Goal: Ask a question

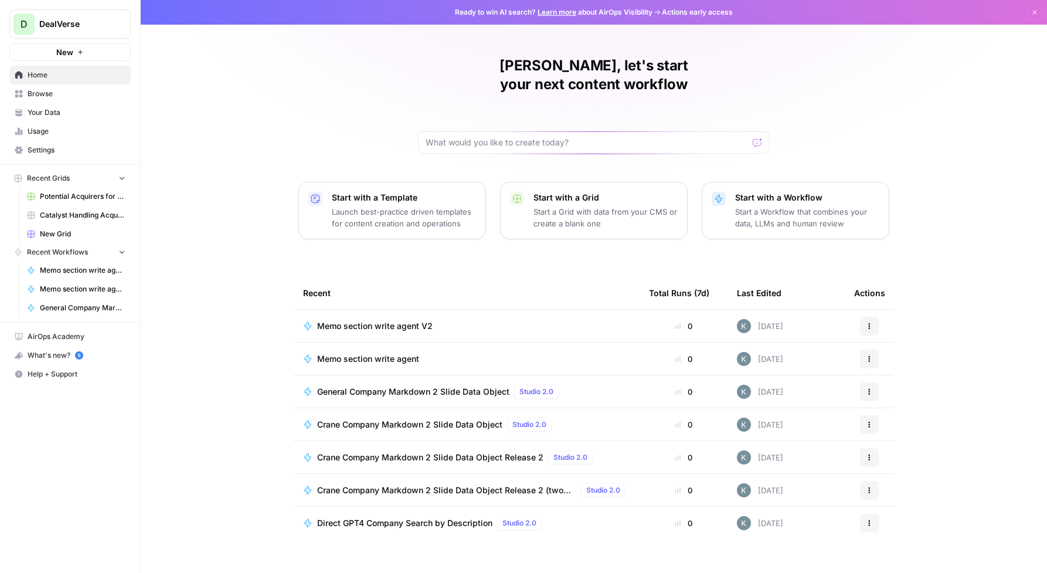
click at [671, 277] on div "Total Runs (7d)" at bounding box center [679, 293] width 60 height 32
click at [46, 93] on span "Browse" at bounding box center [77, 94] width 98 height 11
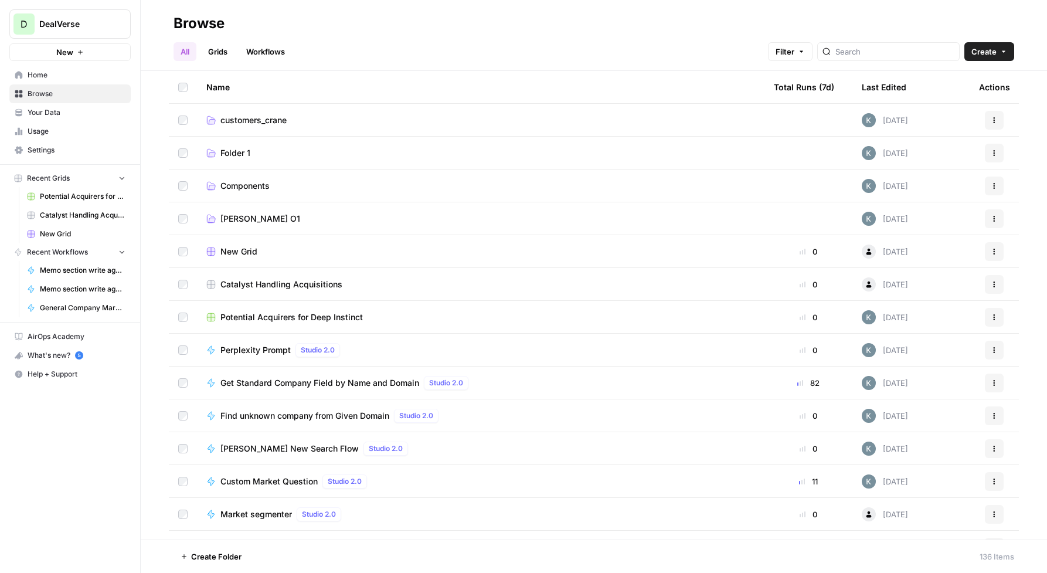
click at [800, 90] on div "Total Runs (7d)" at bounding box center [804, 87] width 60 height 32
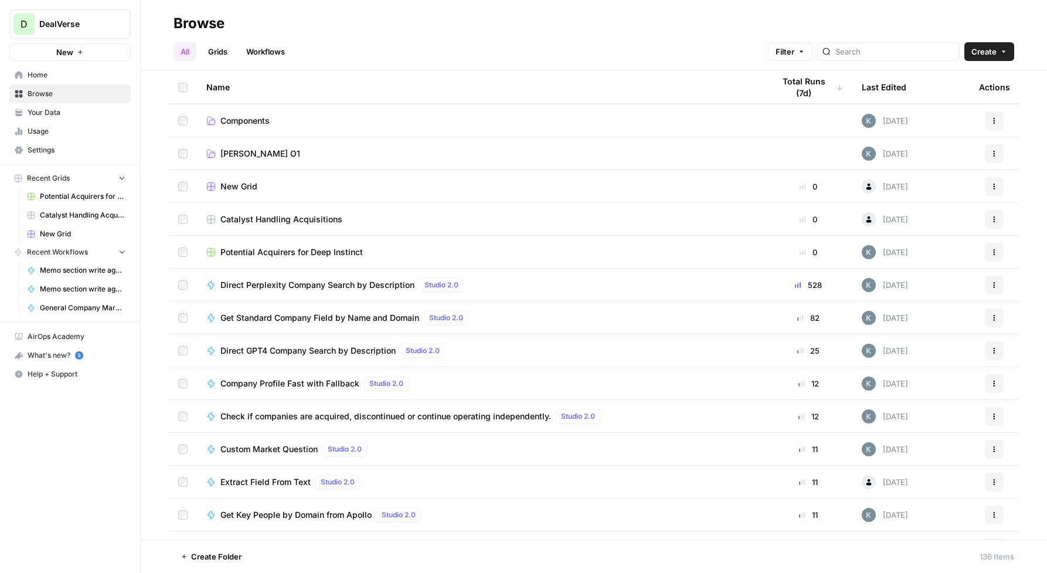
scroll to position [368, 0]
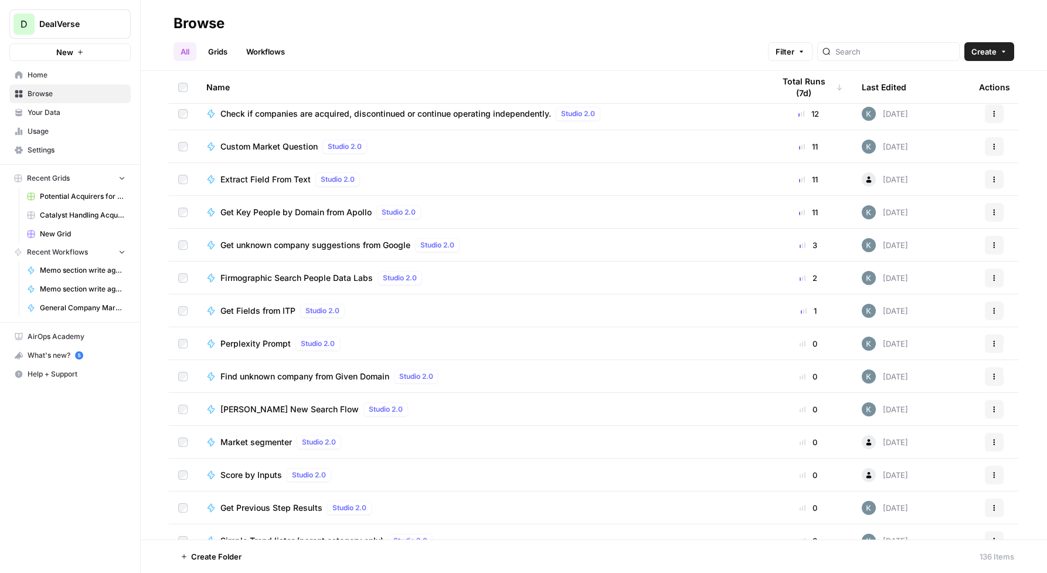
click at [993, 312] on icon "button" at bounding box center [994, 310] width 7 height 7
click at [927, 358] on span "Edit in Studio" at bounding box center [942, 355] width 94 height 12
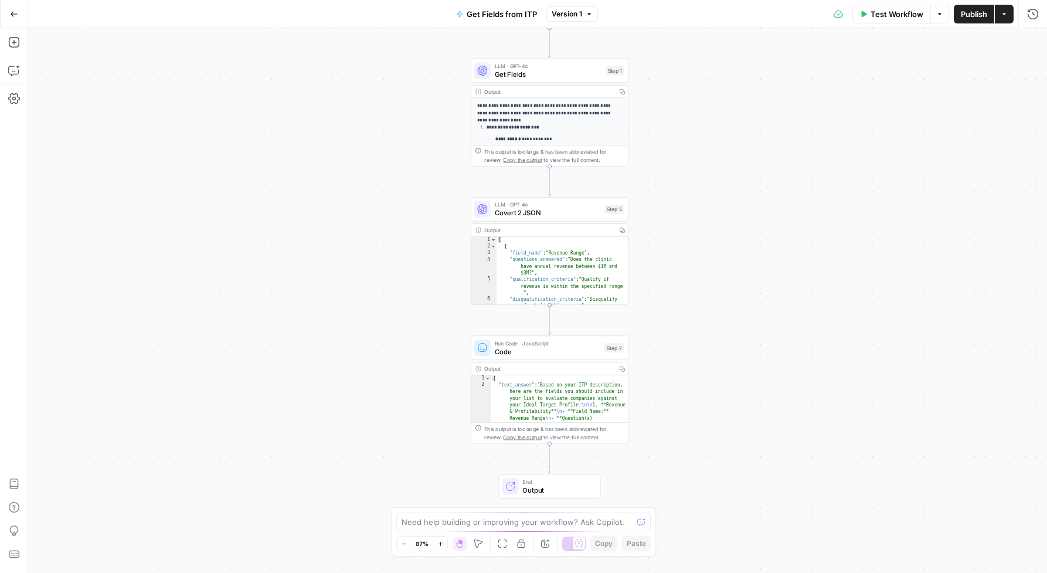
type textarea "**********"
click at [577, 282] on div "[ { "field_name" : "Revenue Range" , "questions_answered" : "Does the clinic ha…" at bounding box center [563, 281] width 132 height 89
click at [563, 72] on span "Get Fields" at bounding box center [548, 74] width 107 height 10
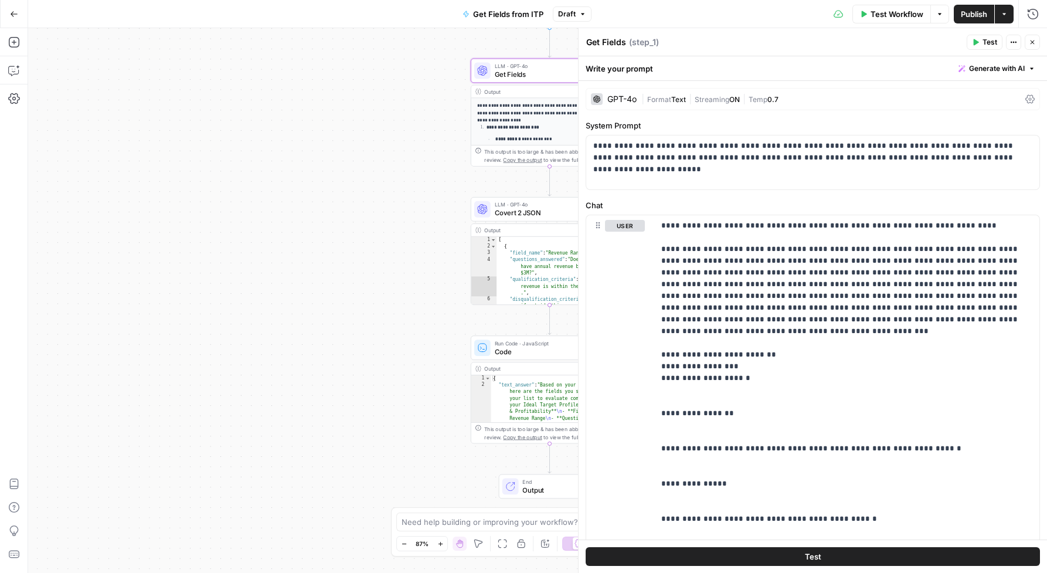
click at [324, 435] on div "**********" at bounding box center [537, 300] width 1019 height 545
click at [1038, 42] on button "Close" at bounding box center [1032, 42] width 15 height 15
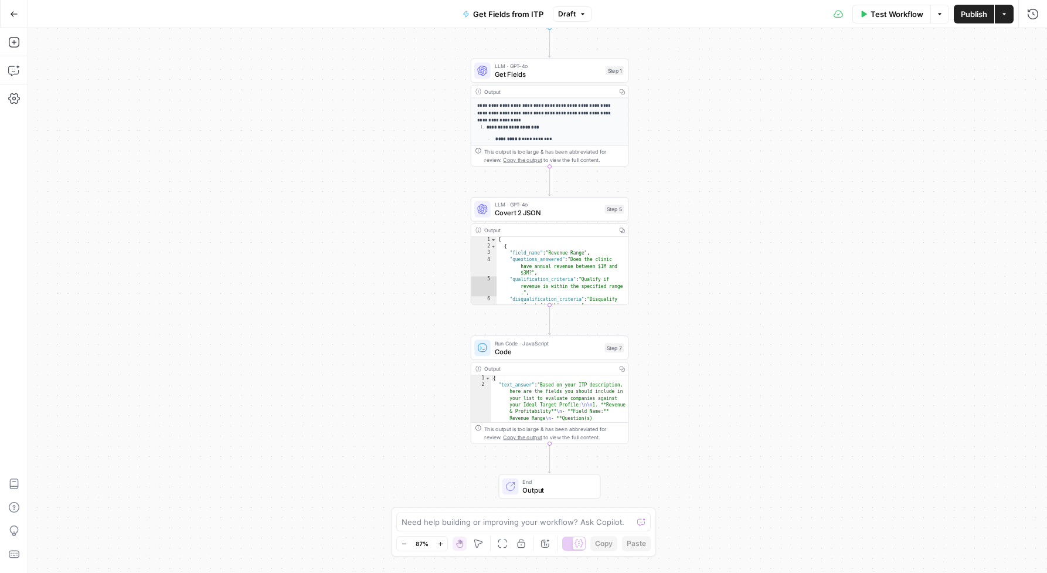
click at [361, 464] on div "**********" at bounding box center [537, 300] width 1019 height 545
click at [14, 46] on icon "button" at bounding box center [14, 42] width 12 height 12
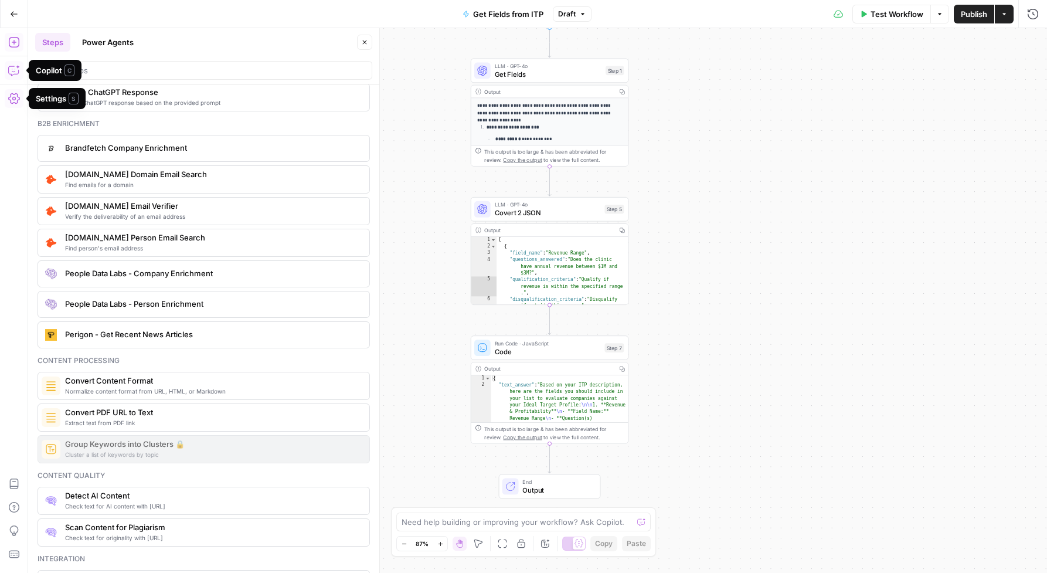
scroll to position [2067, 0]
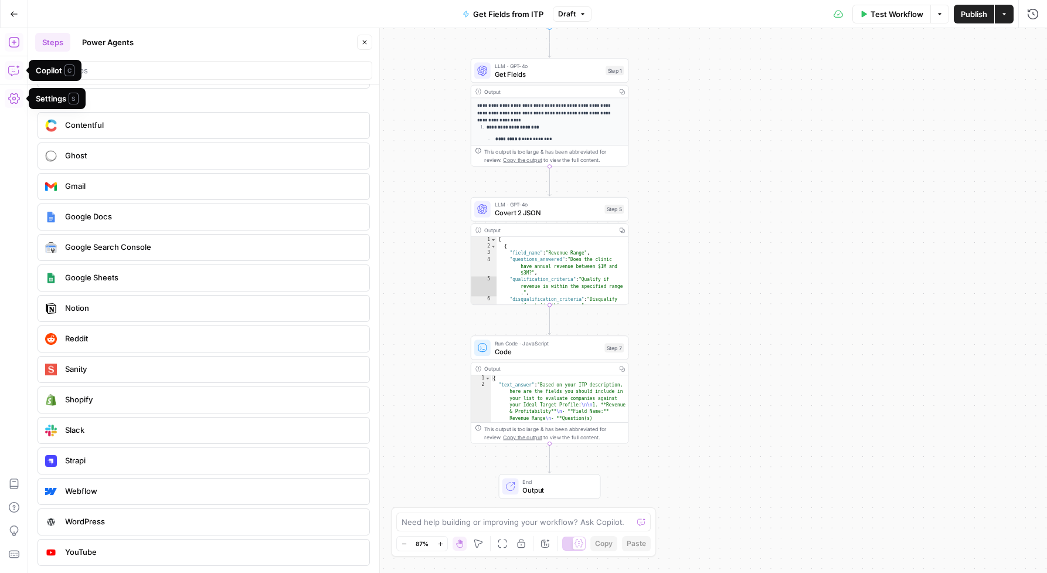
click at [18, 89] on button "Settings" at bounding box center [14, 98] width 19 height 19
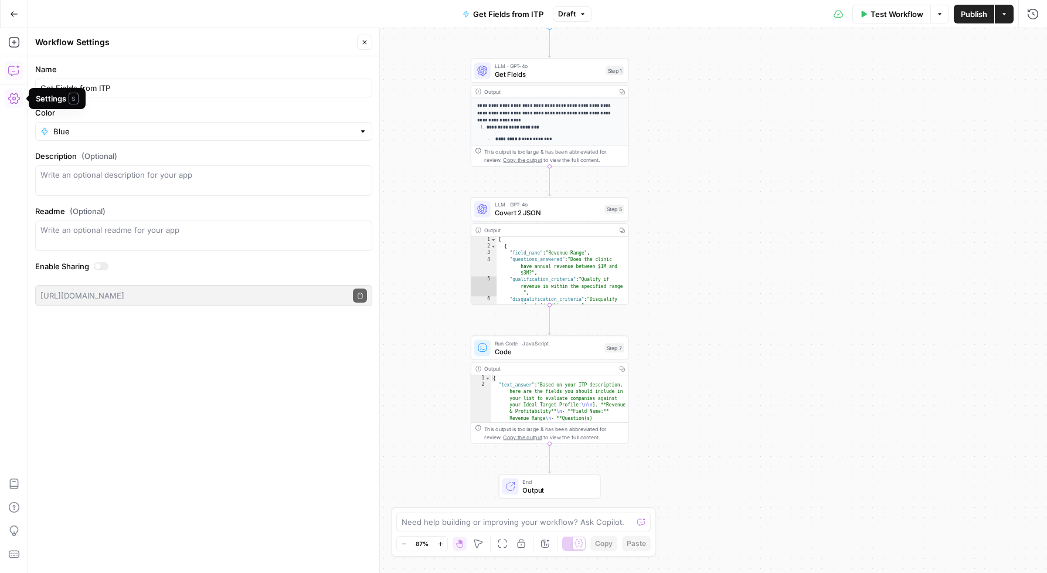
click at [18, 96] on icon "button" at bounding box center [14, 99] width 12 height 12
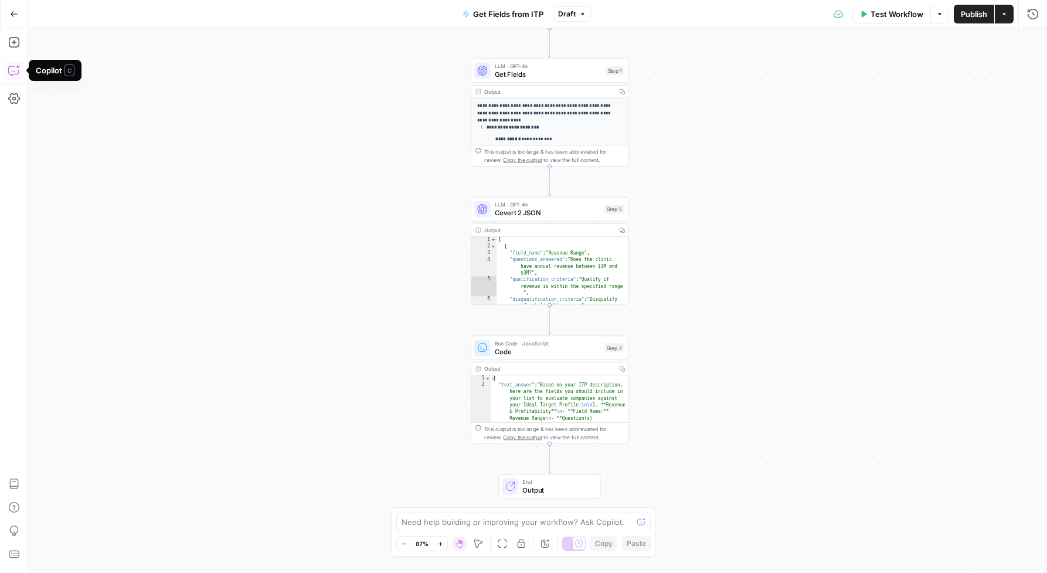
click at [16, 73] on icon "button" at bounding box center [14, 70] width 12 height 12
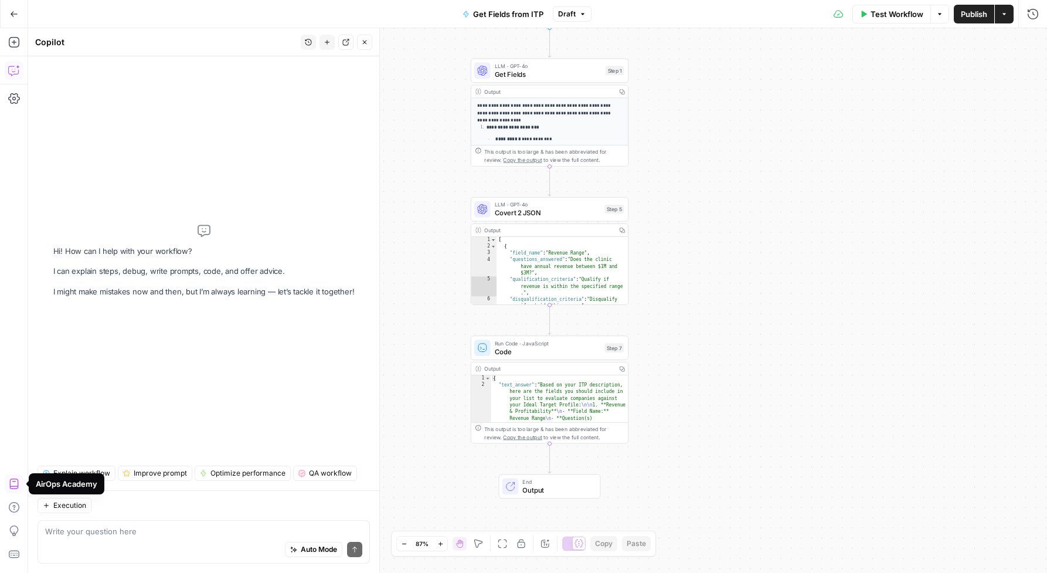
click at [15, 483] on icon "button" at bounding box center [14, 484] width 12 height 12
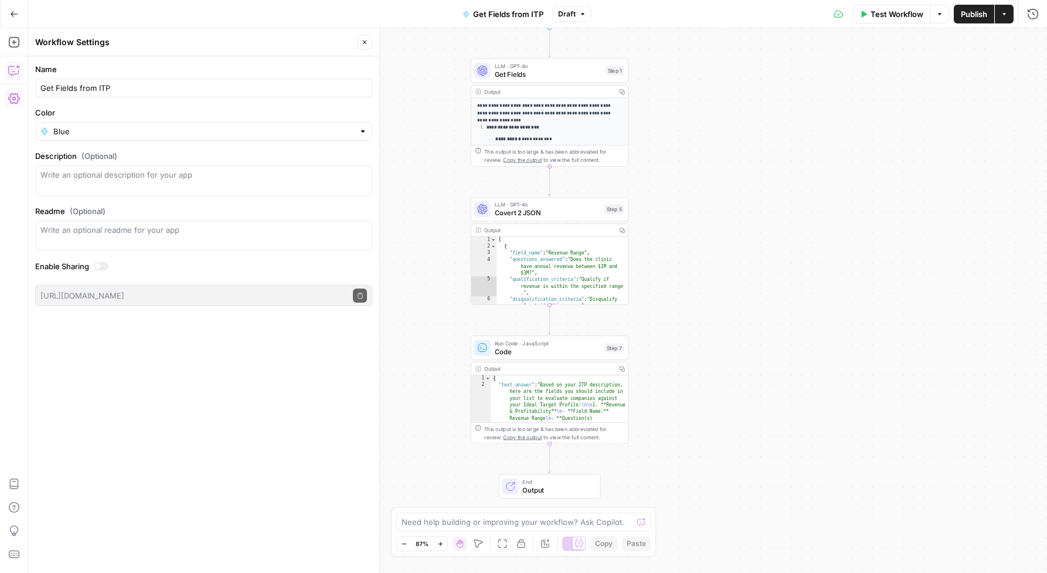
click at [13, 71] on icon "button" at bounding box center [14, 70] width 12 height 12
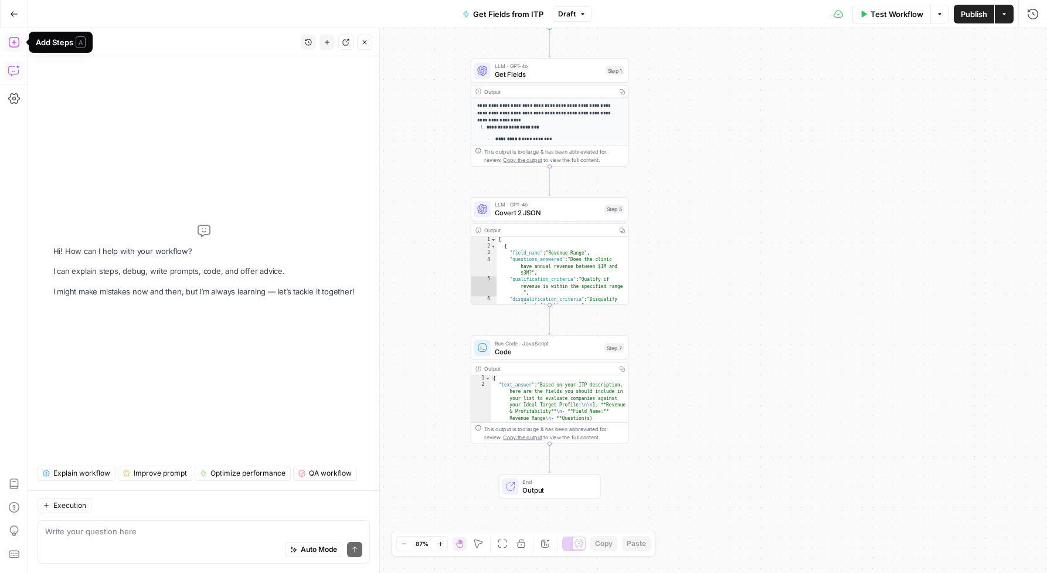
click at [13, 46] on icon "button" at bounding box center [14, 42] width 12 height 12
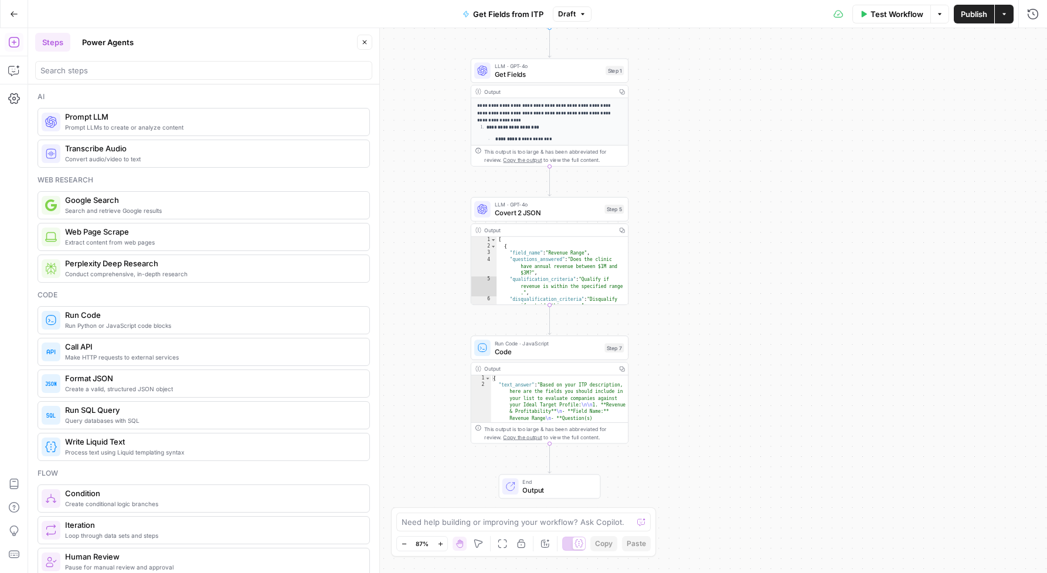
click at [112, 38] on button "Power Agents" at bounding box center [108, 42] width 66 height 19
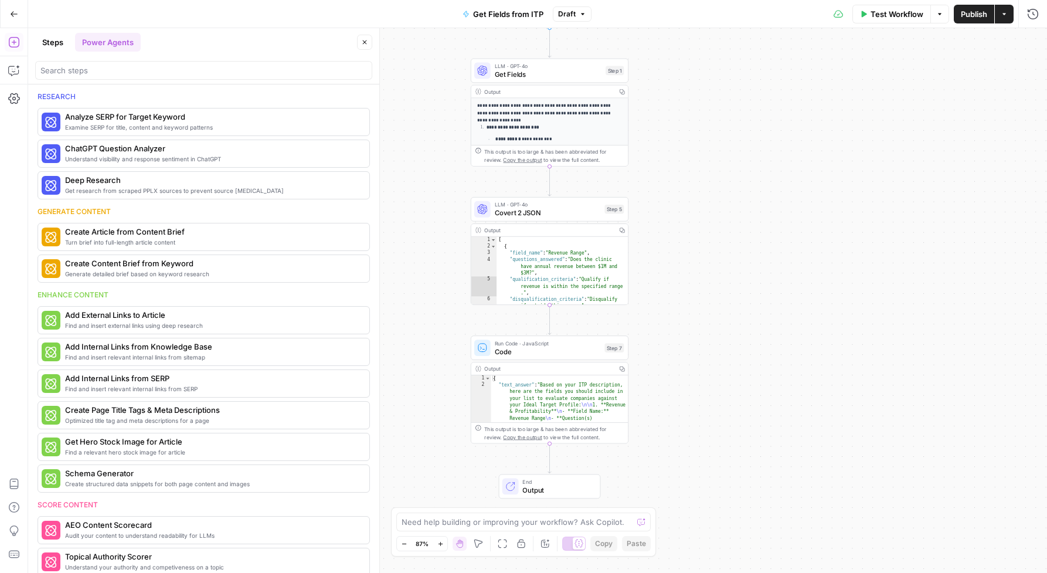
click at [66, 39] on button "Steps" at bounding box center [52, 42] width 35 height 19
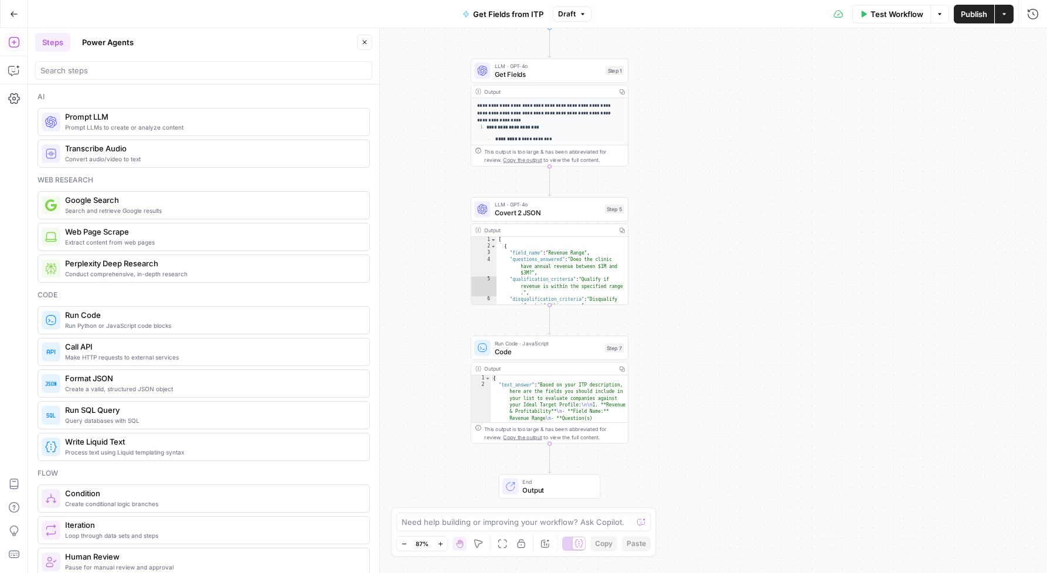
click at [102, 39] on button "Power Agents" at bounding box center [108, 42] width 66 height 19
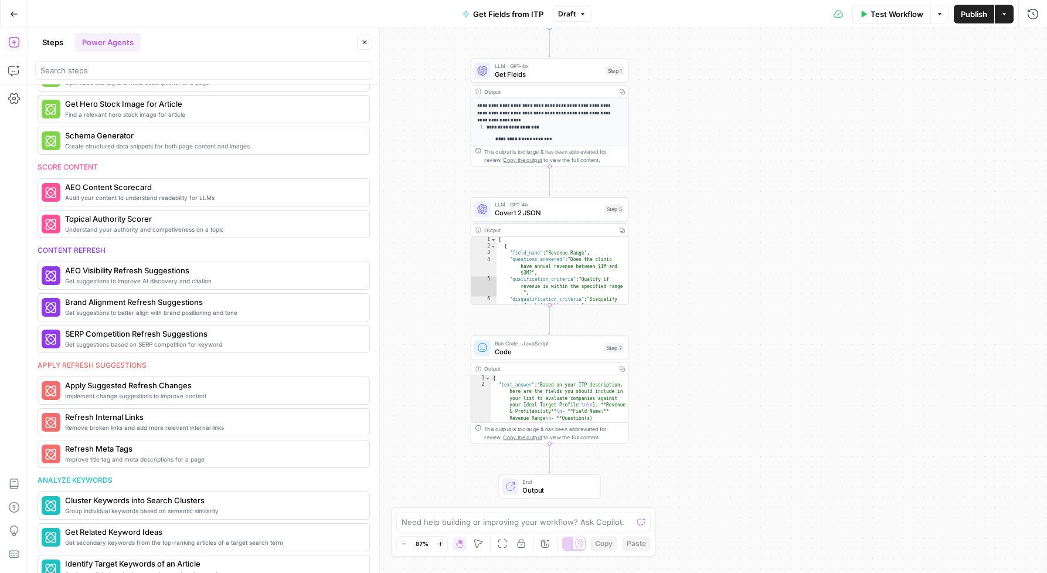
scroll to position [355, 0]
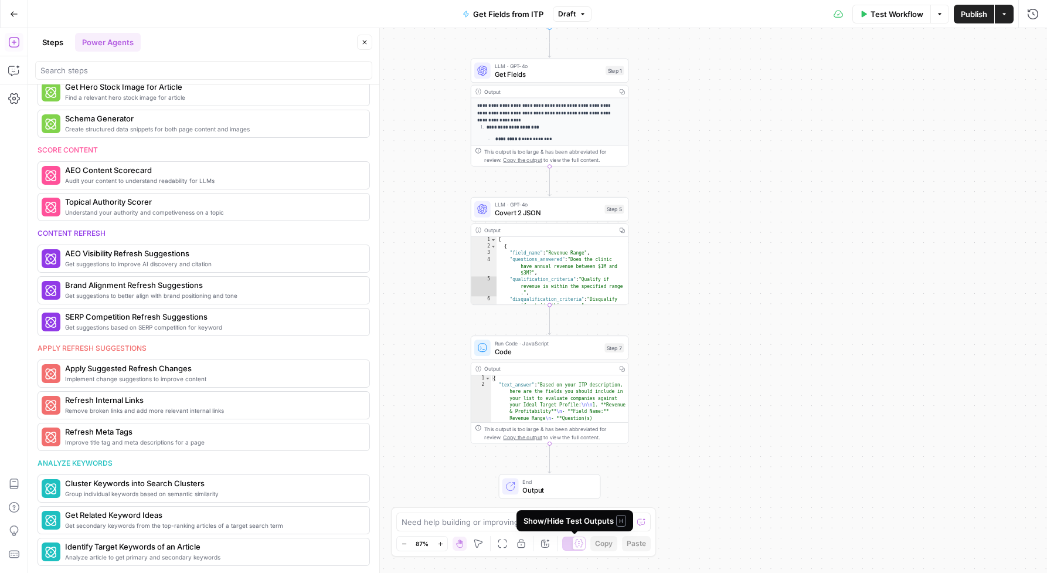
click at [536, 515] on div "Show/Hide Test Outputs H" at bounding box center [575, 521] width 103 height 12
click at [508, 522] on textarea at bounding box center [517, 522] width 231 height 12
type textarea "where is the json export button?"
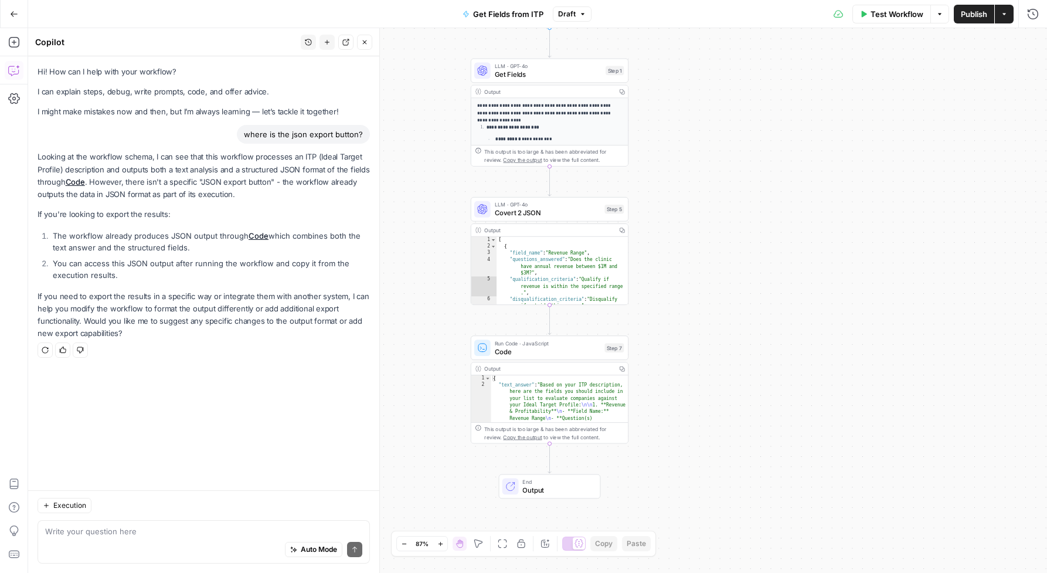
click at [1007, 21] on button "Actions" at bounding box center [1004, 14] width 19 height 19
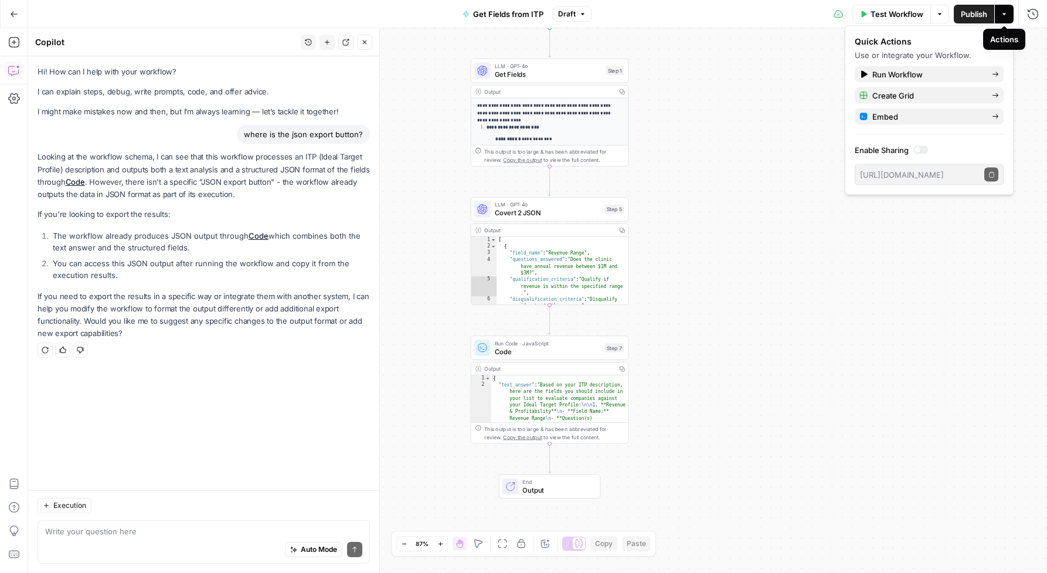
click at [1005, 8] on button "Actions" at bounding box center [1004, 14] width 19 height 19
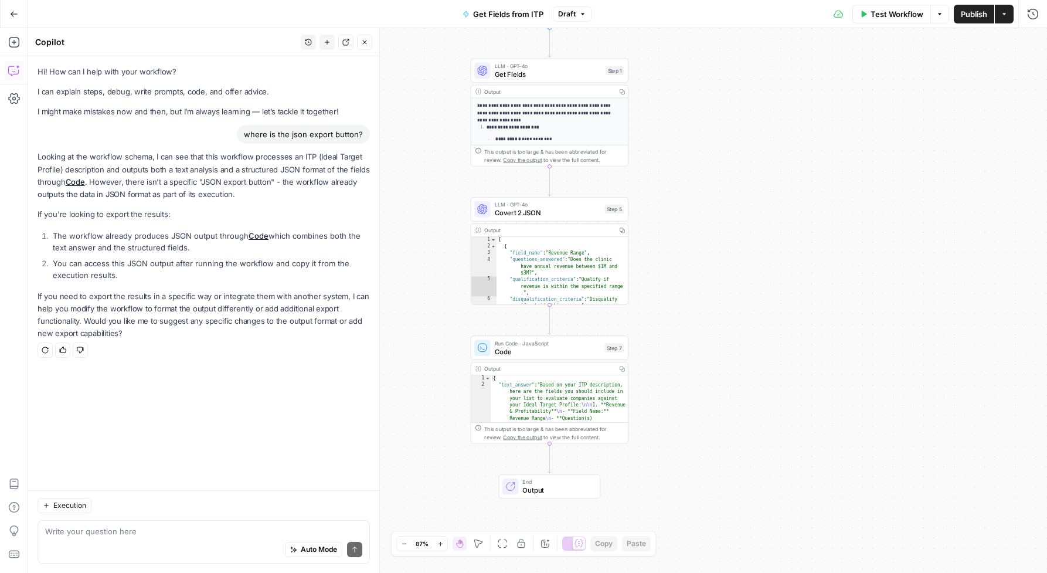
click at [938, 8] on button "Options" at bounding box center [939, 14] width 19 height 19
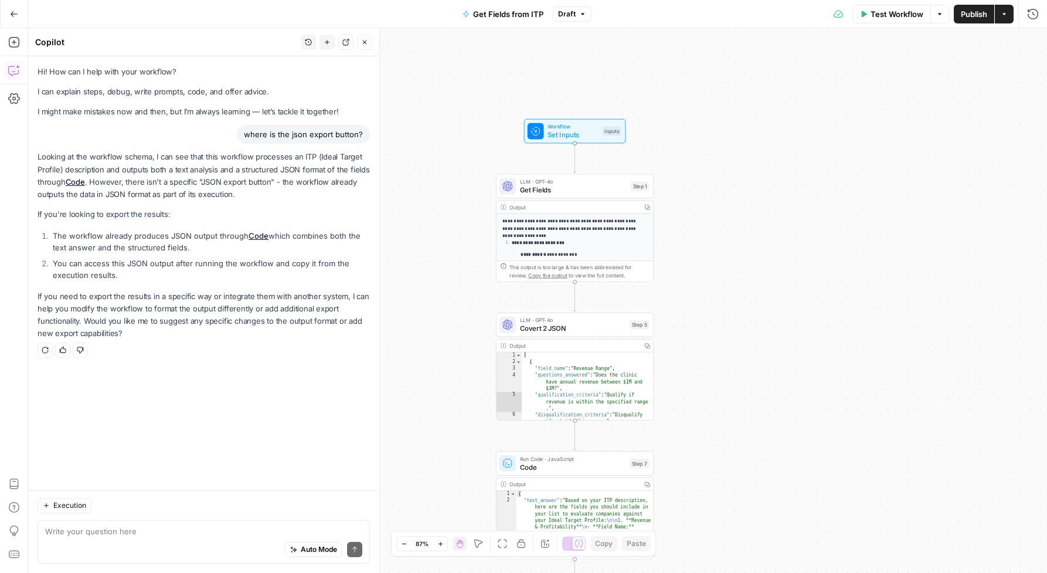
drag, startPoint x: 763, startPoint y: 210, endPoint x: 790, endPoint y: 354, distance: 145.6
click at [790, 354] on div "**********" at bounding box center [537, 300] width 1019 height 545
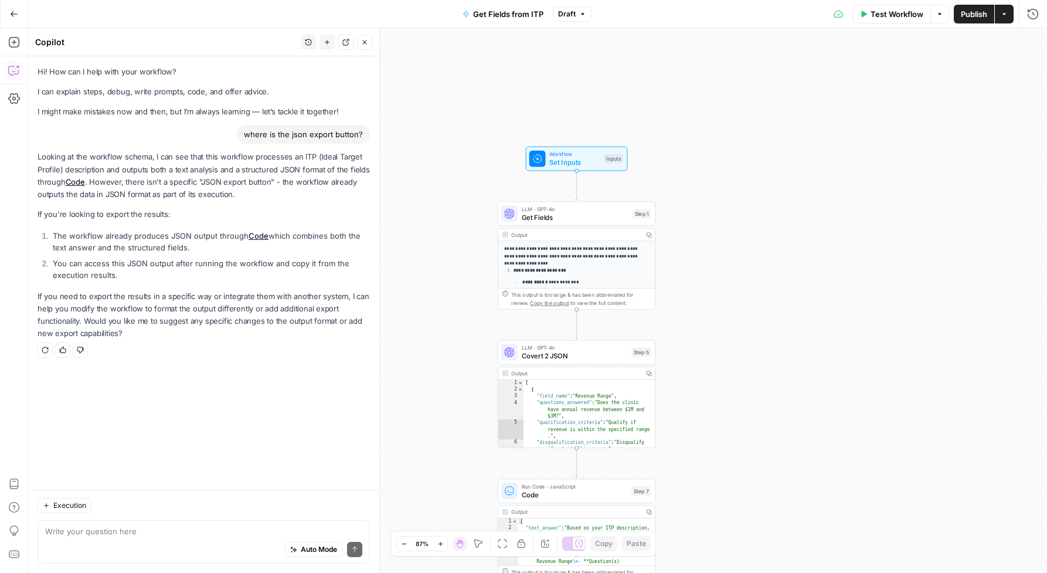
click at [569, 219] on span "Get Fields" at bounding box center [575, 217] width 107 height 10
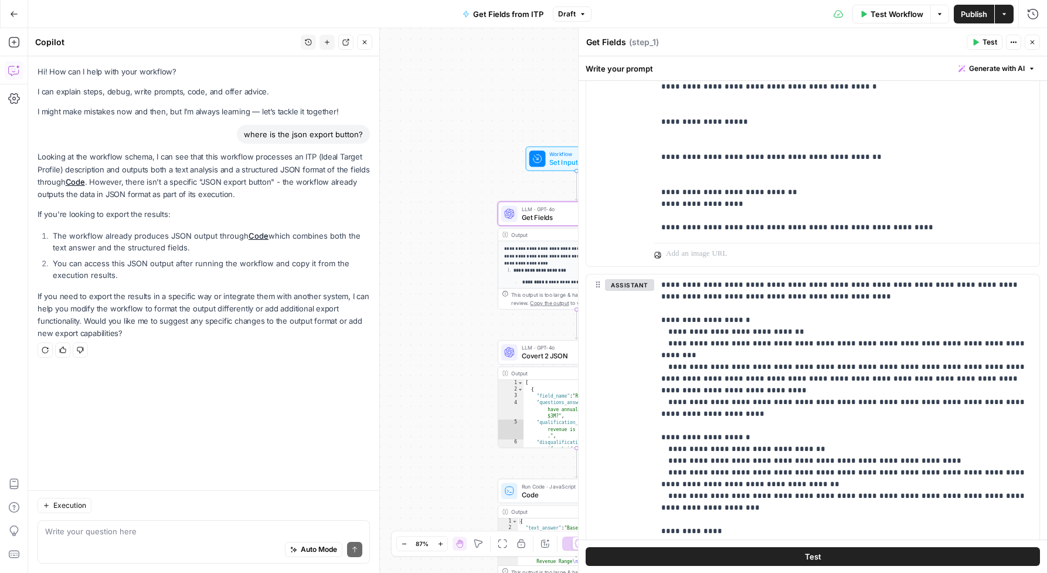
scroll to position [0, 0]
